Goal: Navigation & Orientation: Understand site structure

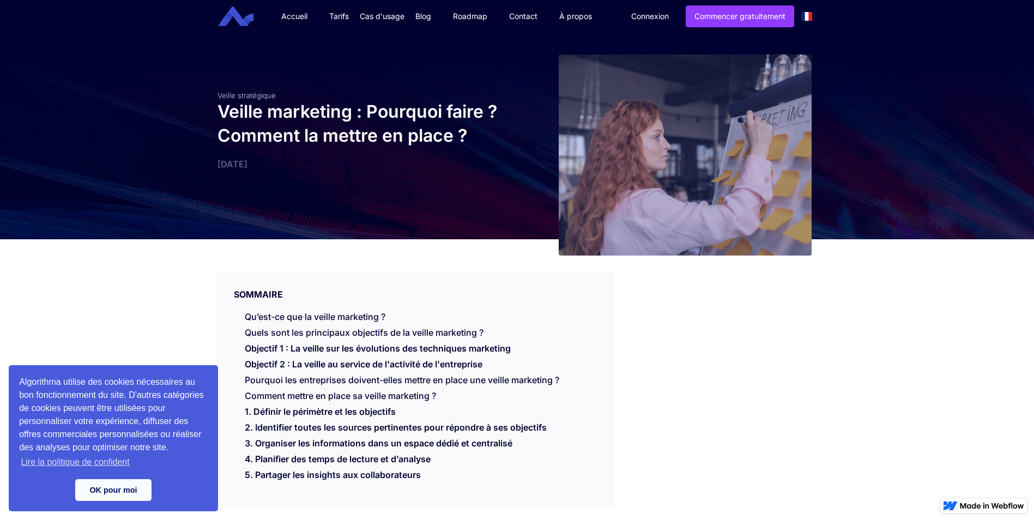
click at [233, 22] on img "home" at bounding box center [235, 17] width 35 height 20
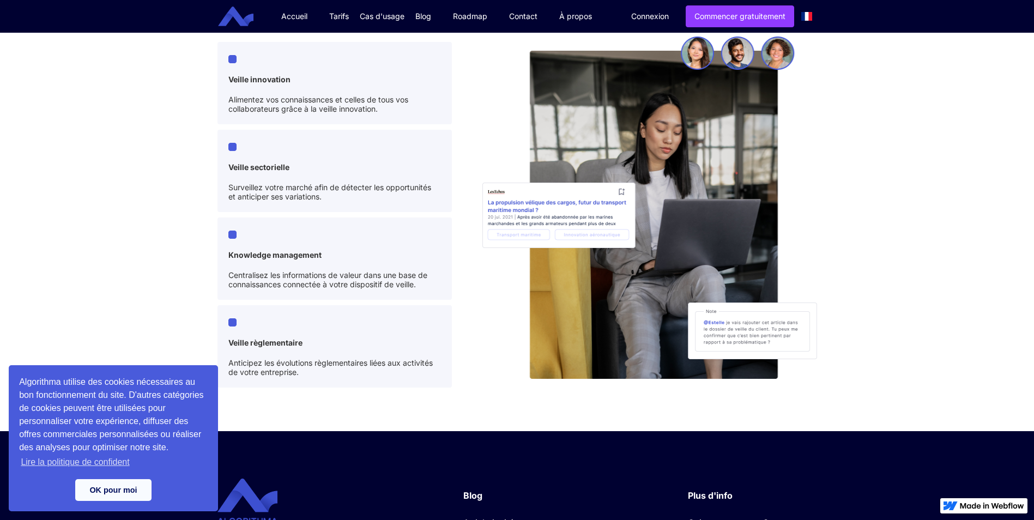
scroll to position [2904, 0]
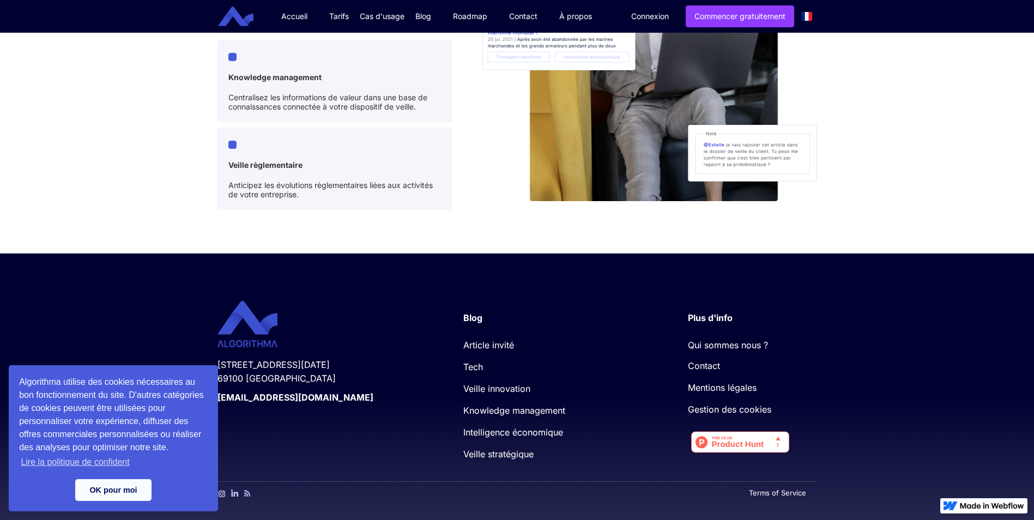
click at [314, 486] on div "Terms of Service" at bounding box center [518, 500] width 600 height 39
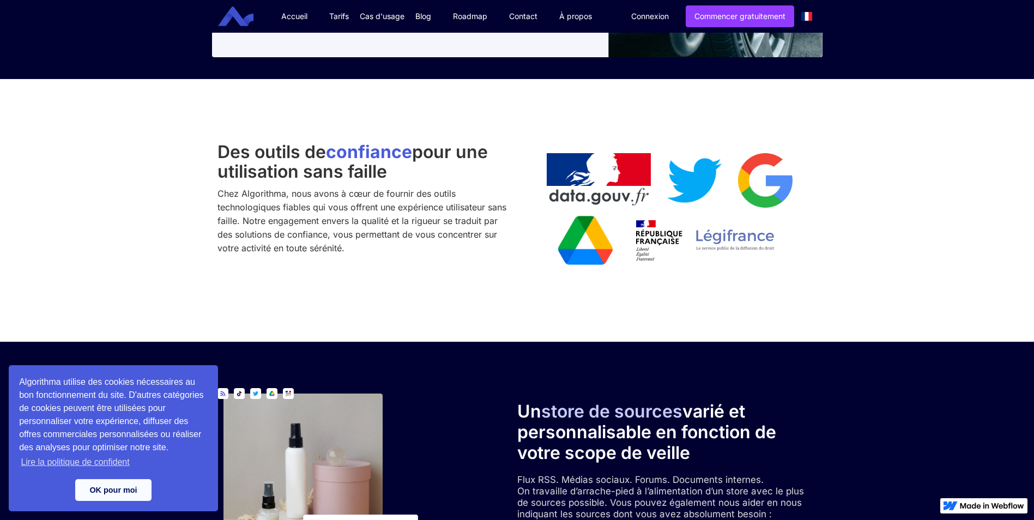
scroll to position [778, 0]
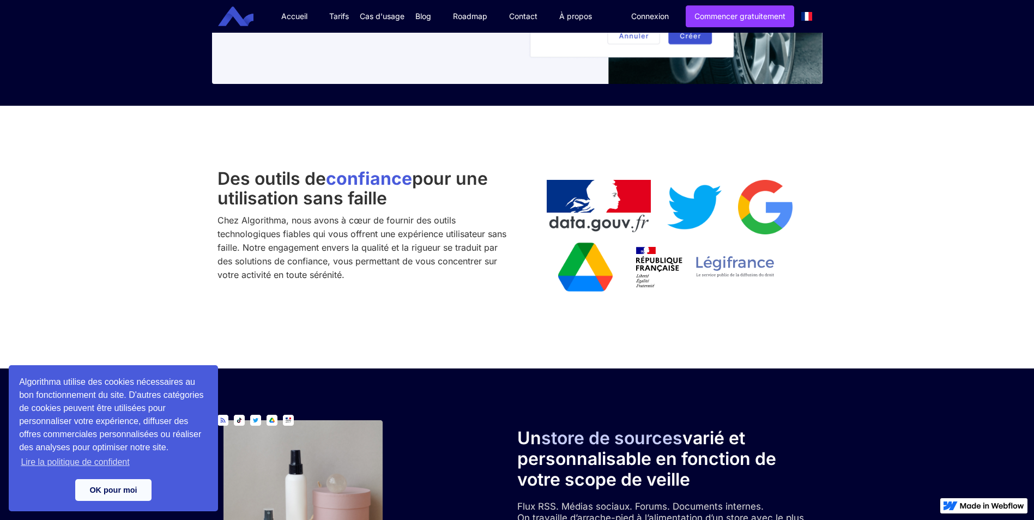
click at [338, 9] on link "Tarifs" at bounding box center [338, 16] width 41 height 33
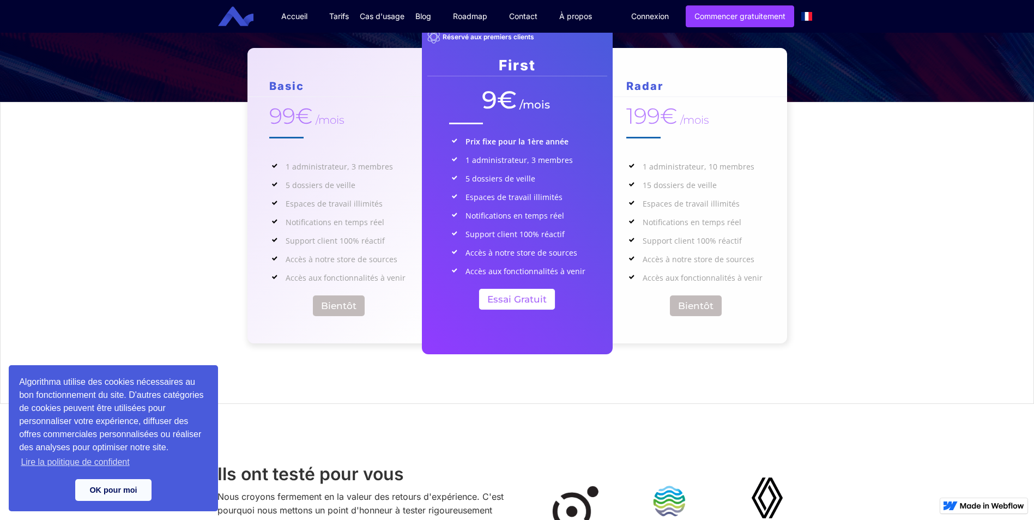
scroll to position [164, 0]
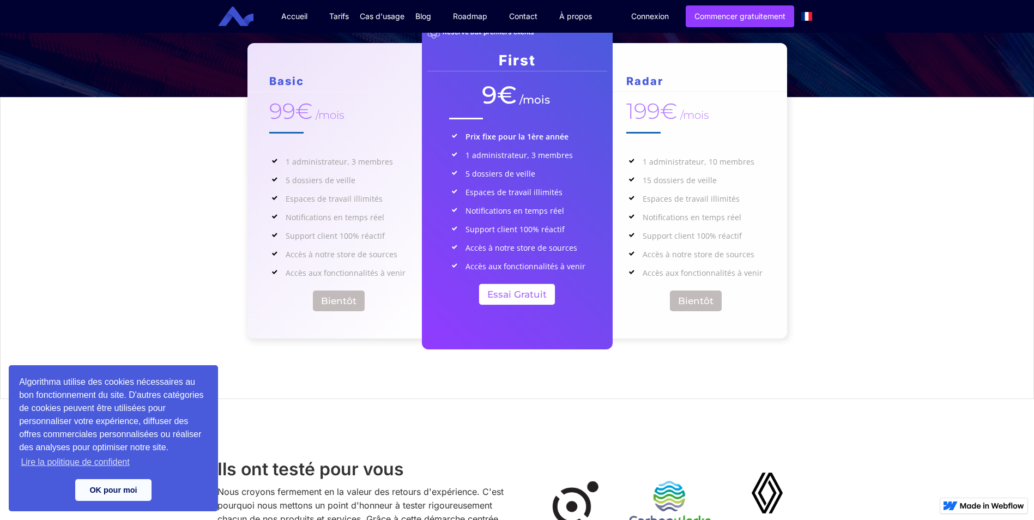
click at [468, 20] on link "Roadmap" at bounding box center [470, 16] width 56 height 33
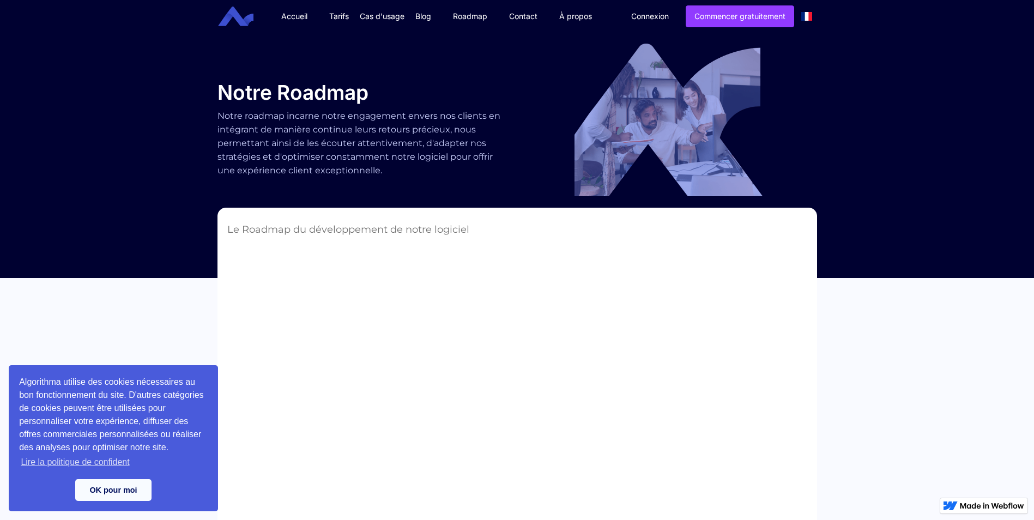
click at [244, 16] on img "home" at bounding box center [235, 17] width 35 height 20
